Goal: Task Accomplishment & Management: Manage account settings

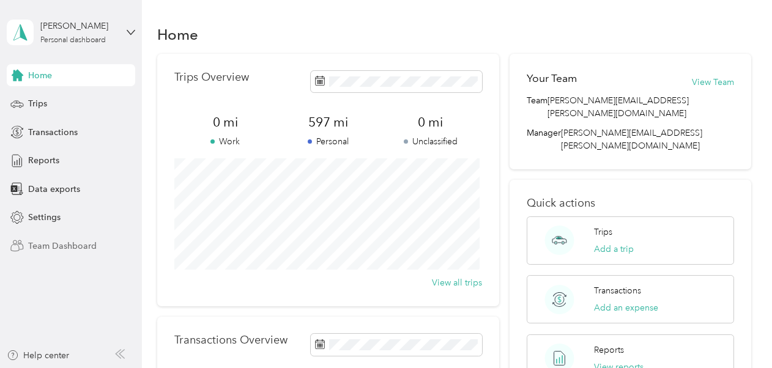
click at [59, 247] on span "Team Dashboard" at bounding box center [62, 246] width 68 height 13
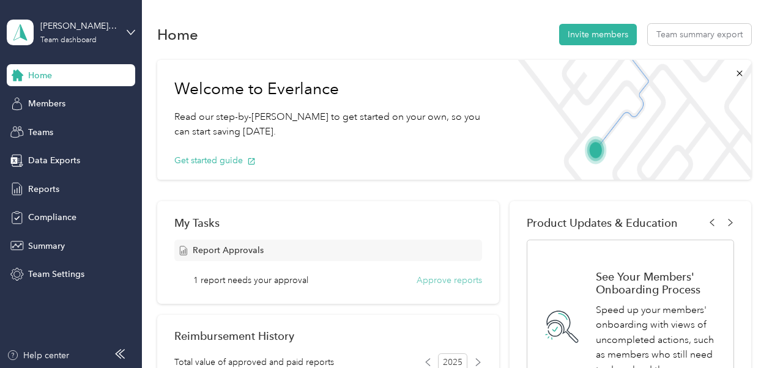
click at [439, 279] on button "Approve reports" at bounding box center [448, 280] width 65 height 13
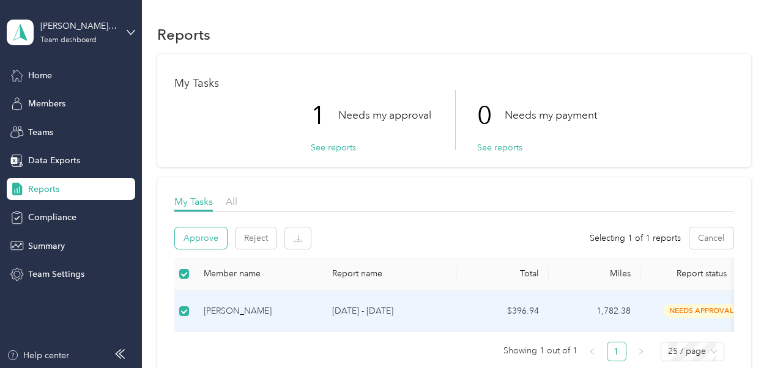
click at [193, 236] on button "Approve" at bounding box center [201, 237] width 52 height 21
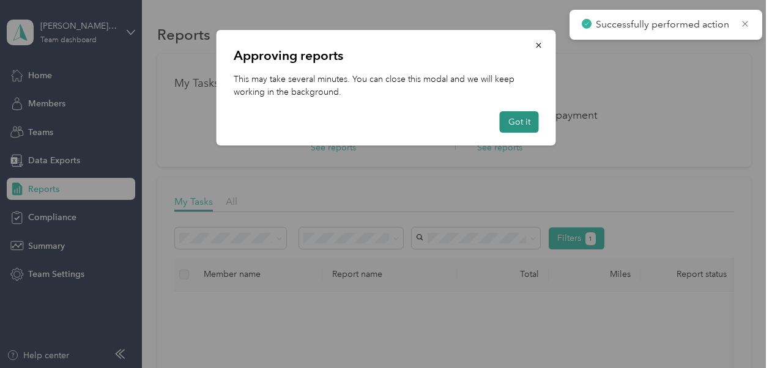
click at [525, 124] on button "Got it" at bounding box center [519, 121] width 39 height 21
